Goal: Obtain resource: Download file/media

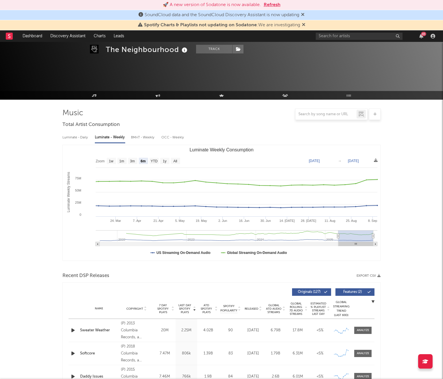
select select "6m"
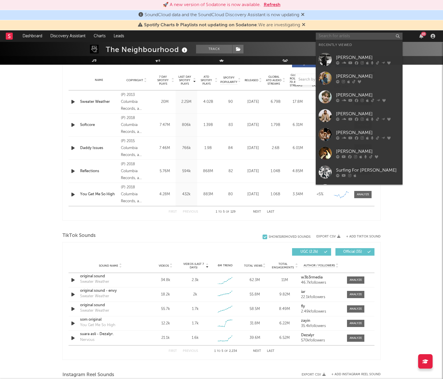
click at [353, 39] on input "text" at bounding box center [359, 36] width 87 height 7
click at [350, 60] on div "[PERSON_NAME]" at bounding box center [368, 57] width 64 height 7
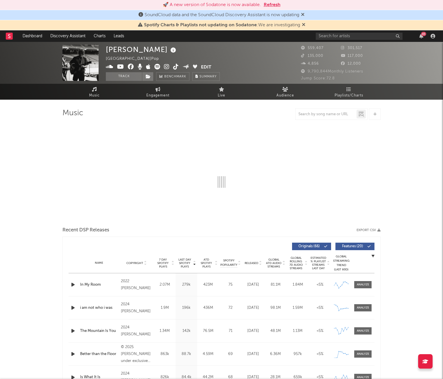
select select "6m"
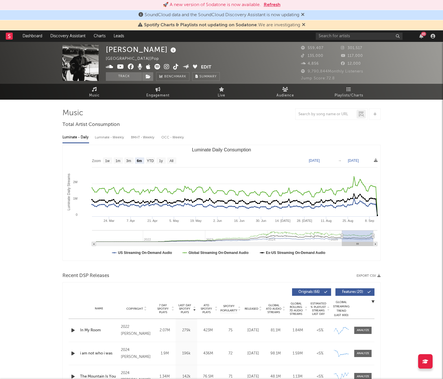
click at [112, 133] on div "Luminate - Weekly" at bounding box center [110, 138] width 30 height 10
select select "6m"
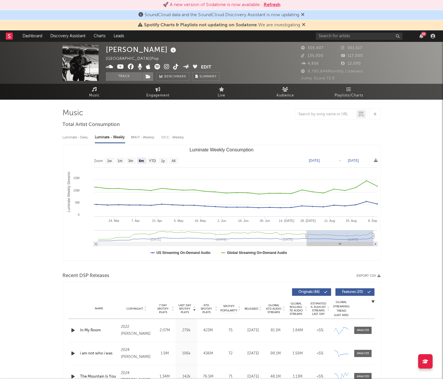
click at [205, 278] on div "Recent DSP Releases Export CSV" at bounding box center [221, 276] width 318 height 10
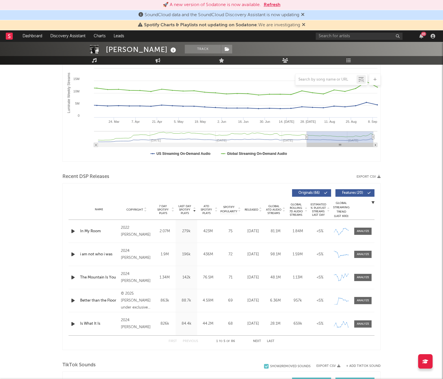
scroll to position [99, 0]
click at [256, 341] on button "Next" at bounding box center [257, 341] width 8 height 3
click at [192, 340] on button "Previous" at bounding box center [190, 341] width 15 height 3
click at [162, 209] on span "7 Day Spotify Plays" at bounding box center [162, 209] width 15 height 10
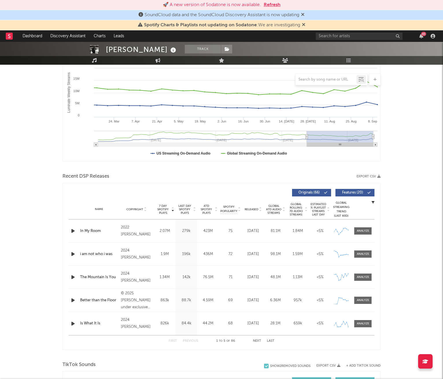
click at [260, 342] on button "Next" at bounding box center [257, 341] width 8 height 3
click at [175, 341] on button "First" at bounding box center [173, 341] width 8 height 3
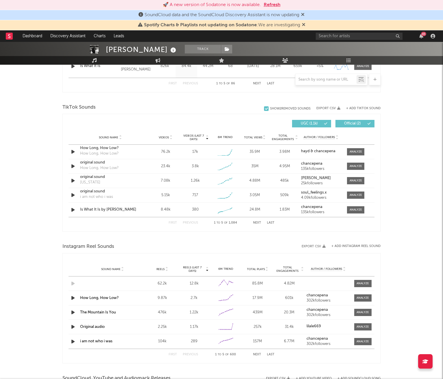
scroll to position [358, 0]
